Goal: Task Accomplishment & Management: Use online tool/utility

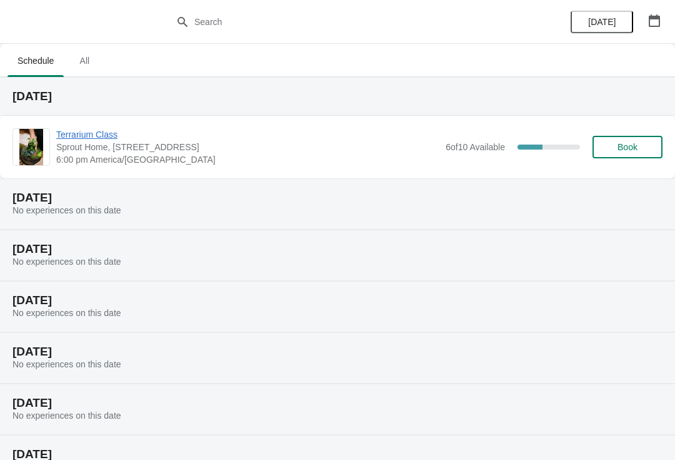
click at [64, 114] on div "[DATE]" at bounding box center [337, 96] width 675 height 39
click at [72, 137] on span "Terrarium Class" at bounding box center [247, 134] width 383 height 13
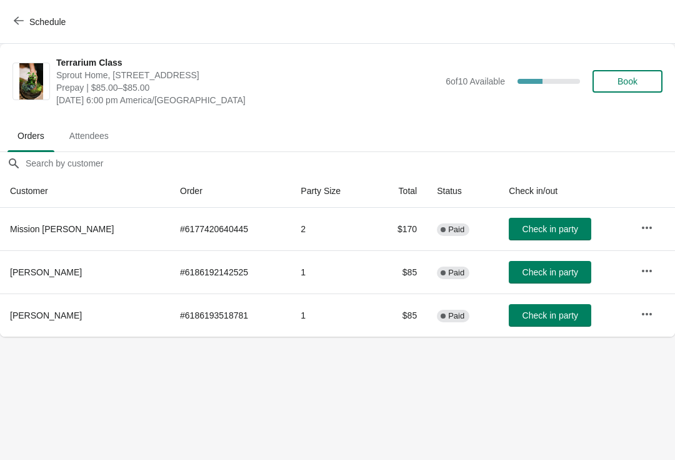
click at [302, 405] on body "Schedule Terrarium Class Sprout Home, [STREET_ADDRESS] Prepay | $85.00–$85.00 […" at bounding box center [337, 230] width 675 height 460
click at [519, 378] on body "Schedule Terrarium Class Sprout Home, [STREET_ADDRESS] Prepay | $85.00–$85.00 […" at bounding box center [337, 230] width 675 height 460
click at [523, 311] on span "Check in party" at bounding box center [551, 315] width 56 height 10
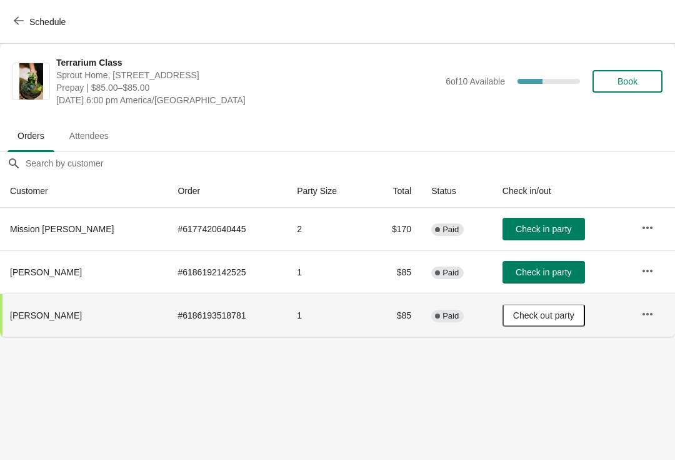
click at [530, 274] on span "Check in party" at bounding box center [544, 272] width 56 height 10
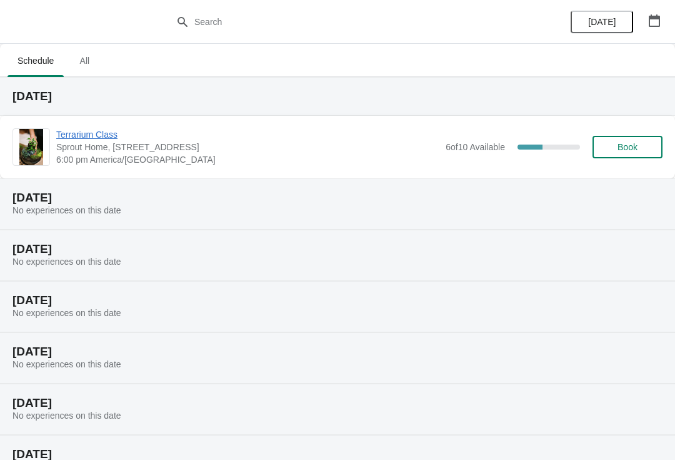
click at [276, 139] on span "Terrarium Class" at bounding box center [247, 134] width 383 height 13
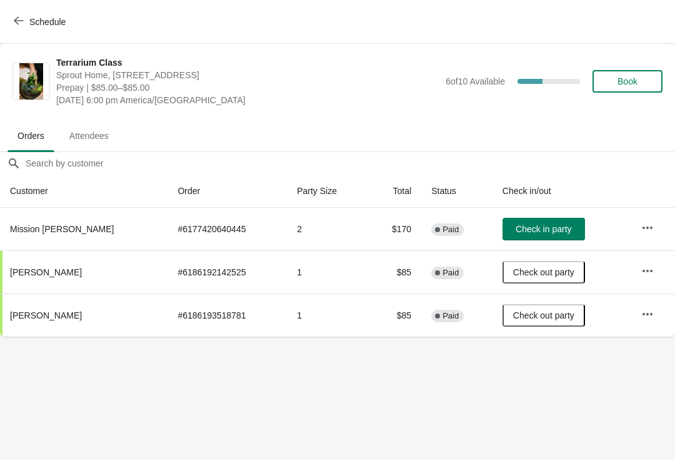
click at [520, 222] on button "Check in party" at bounding box center [544, 229] width 83 height 23
